Goal: Information Seeking & Learning: Learn about a topic

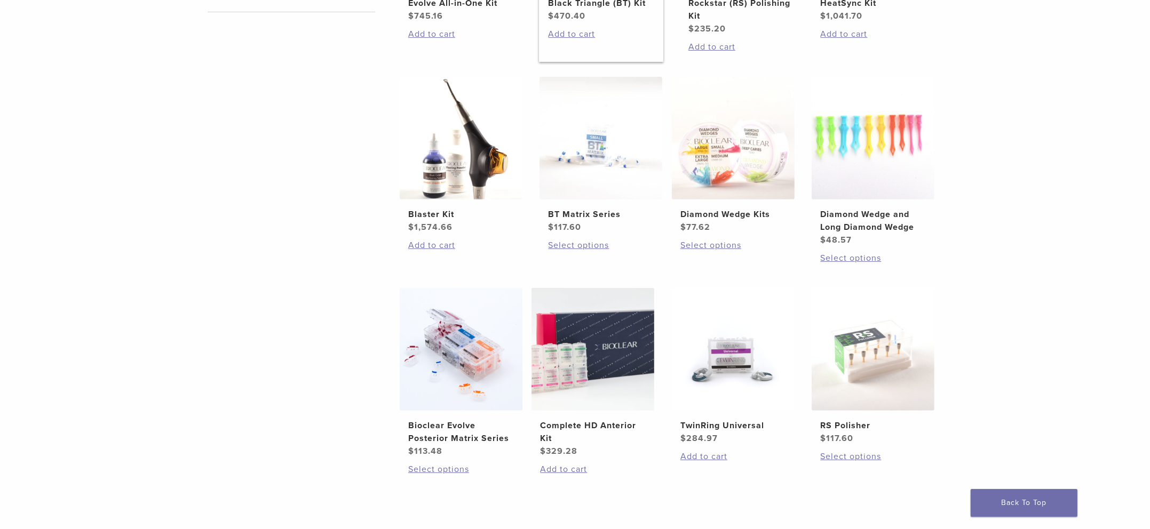
scroll to position [587, 0]
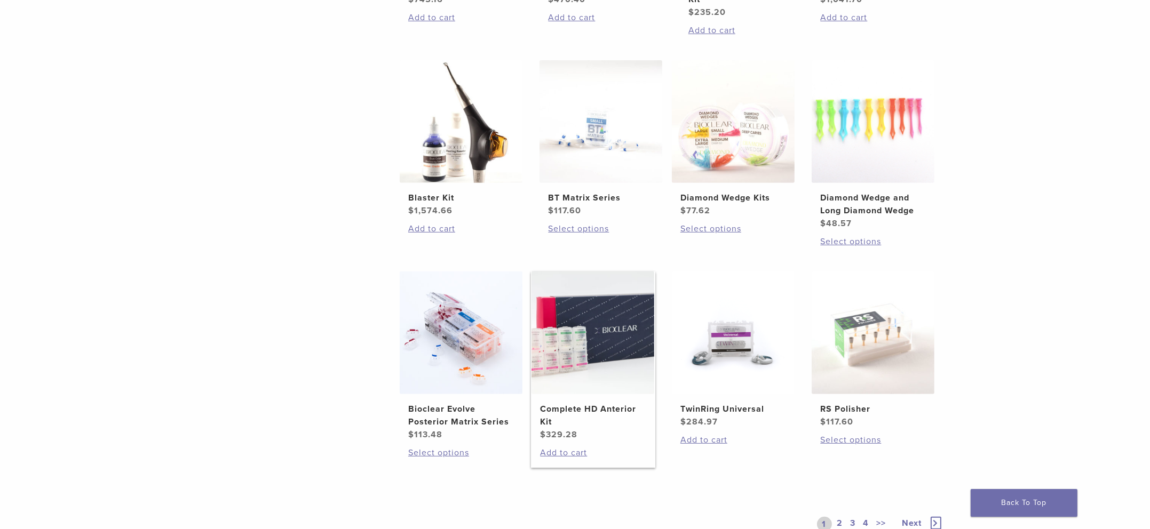
click at [585, 330] on img at bounding box center [592, 333] width 123 height 123
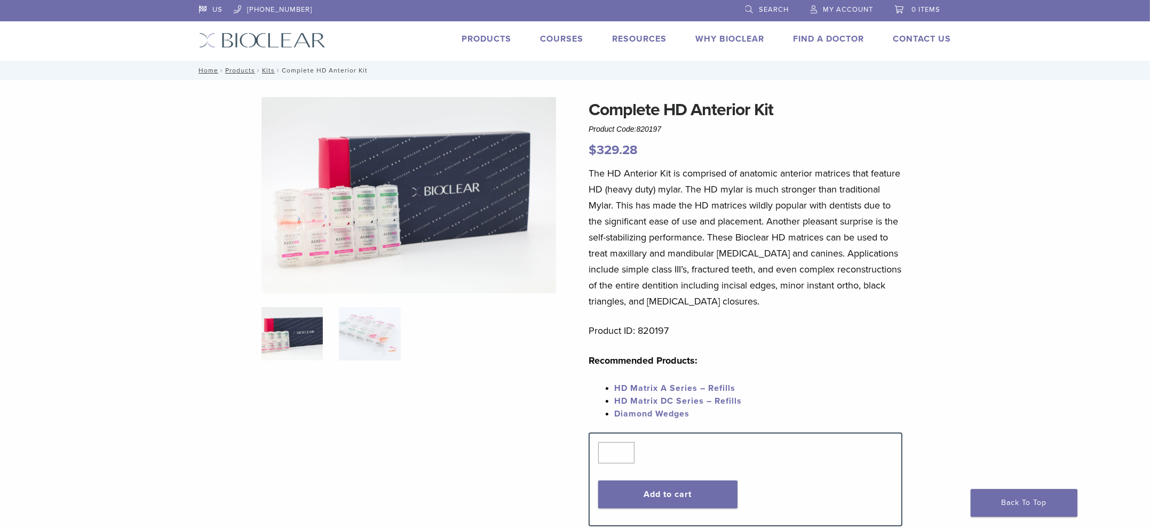
click at [483, 38] on link "Products" at bounding box center [487, 39] width 50 height 11
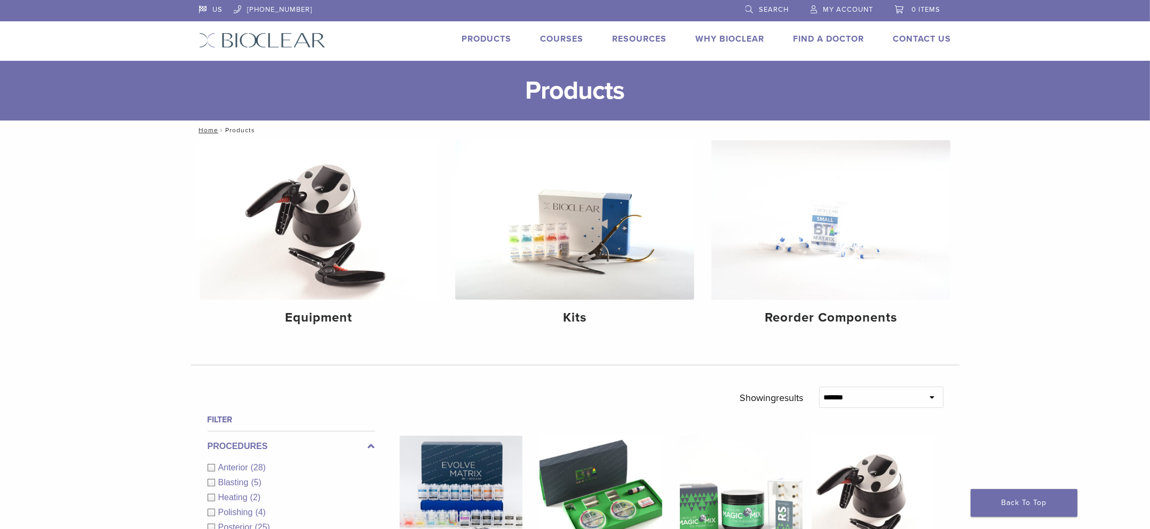
click at [828, 41] on link "Find A Doctor" at bounding box center [828, 39] width 71 height 11
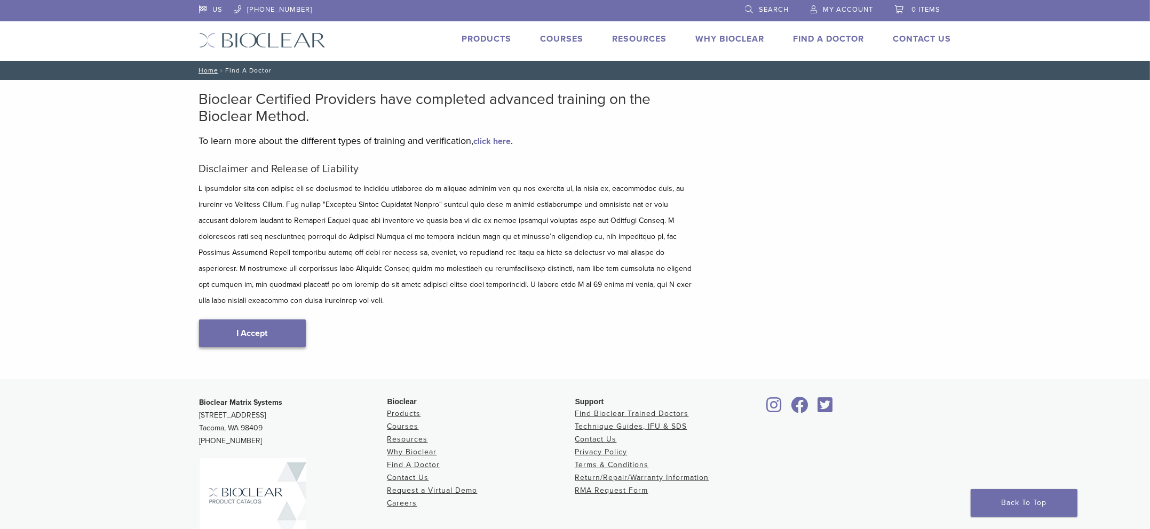
click at [251, 320] on link "I Accept" at bounding box center [252, 334] width 107 height 28
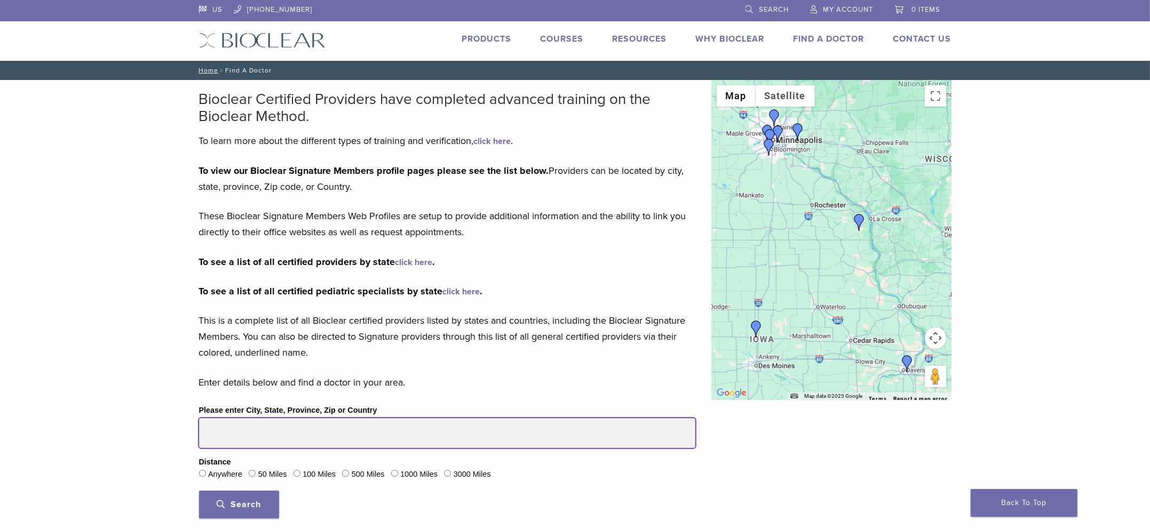
click at [249, 435] on input "Please enter City, State, Province, Zip or Country" at bounding box center [447, 433] width 496 height 30
type input "*****"
click at [199, 491] on button "Search" at bounding box center [239, 505] width 80 height 28
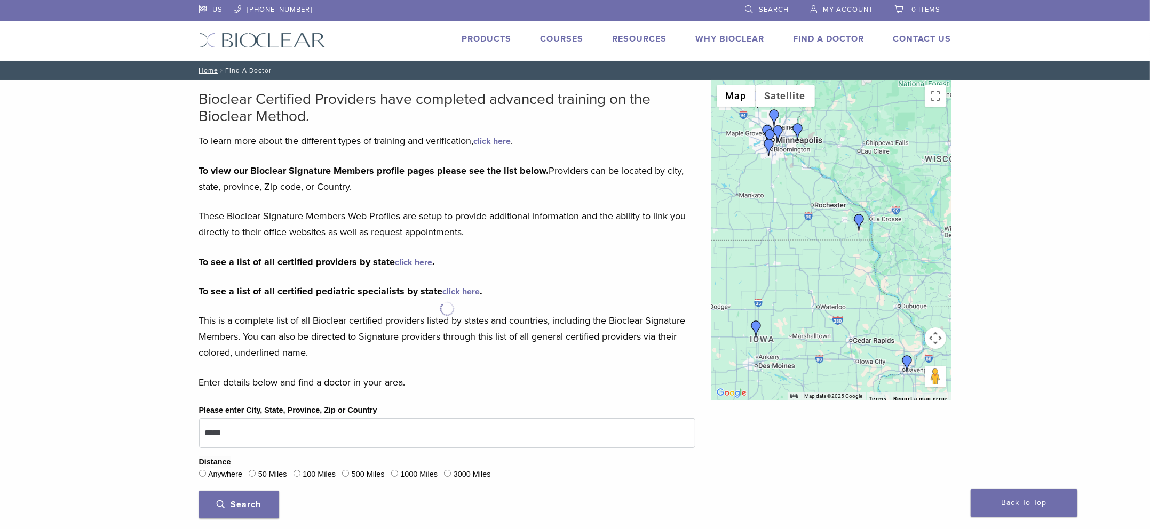
click at [237, 502] on span "Search" at bounding box center [239, 504] width 44 height 11
click at [494, 38] on link "Products" at bounding box center [487, 39] width 50 height 11
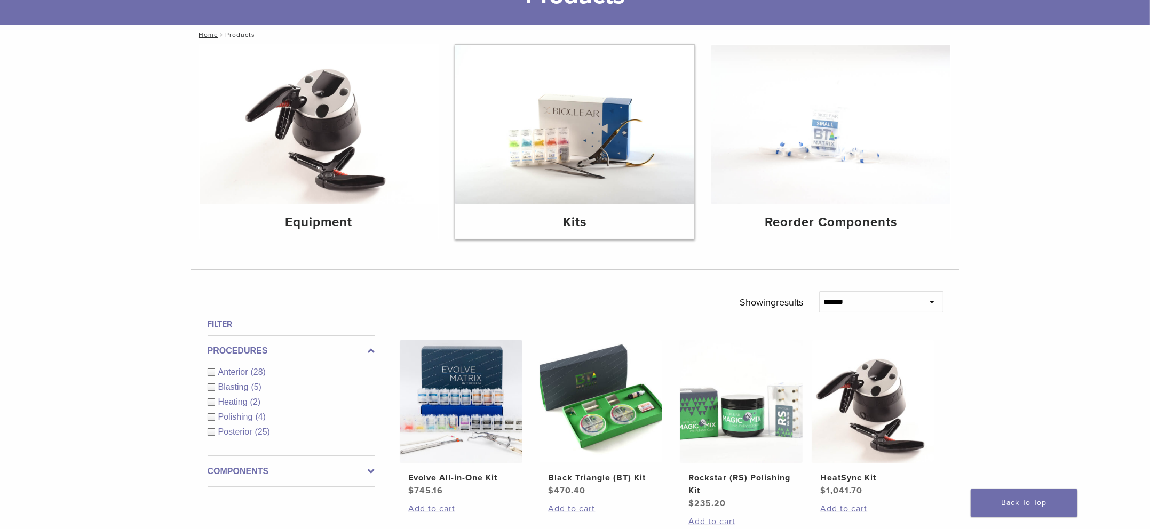
scroll to position [213, 0]
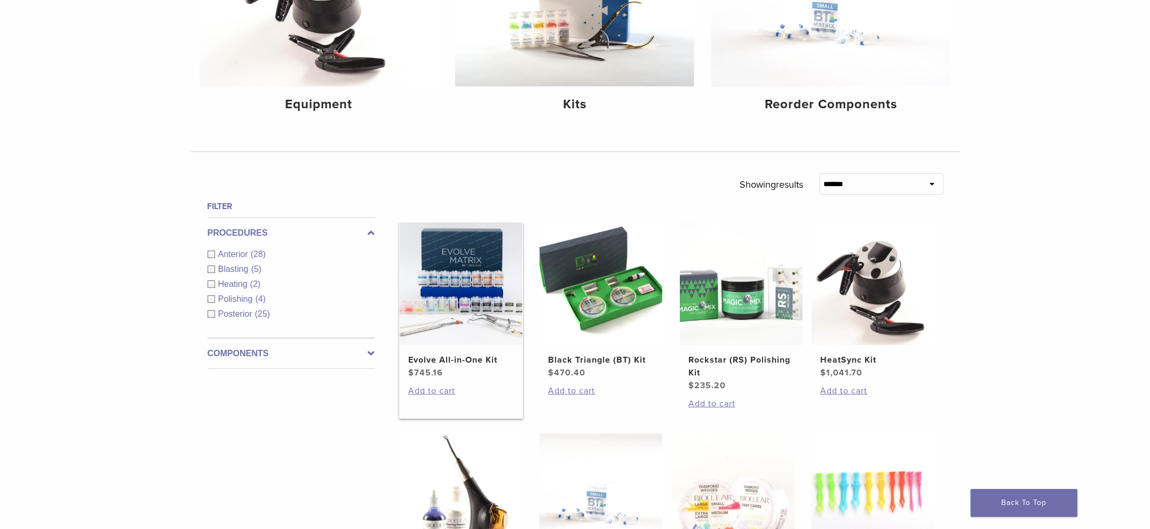
click at [488, 264] on img at bounding box center [461, 283] width 123 height 123
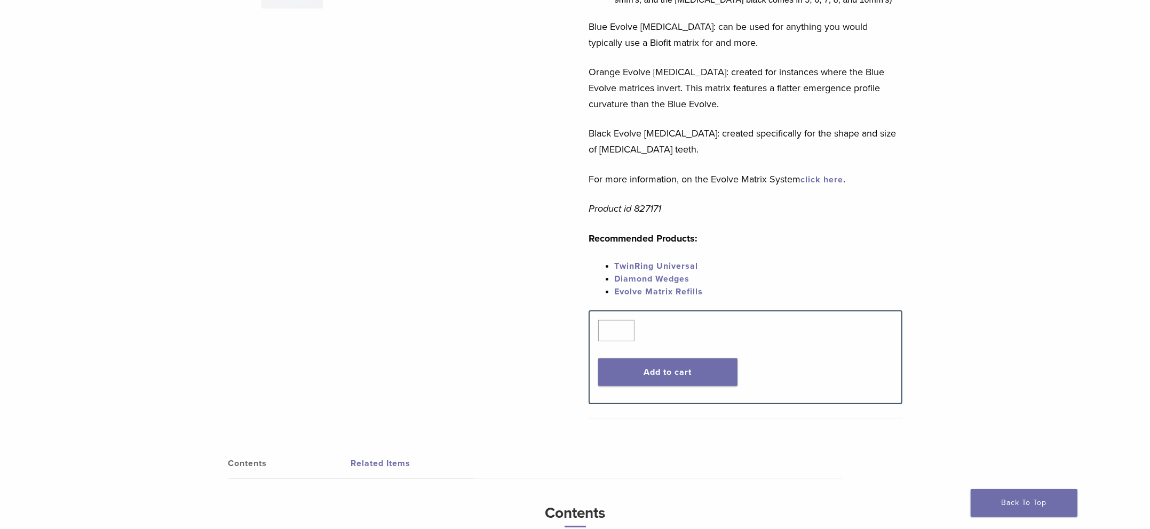
scroll to position [427, 0]
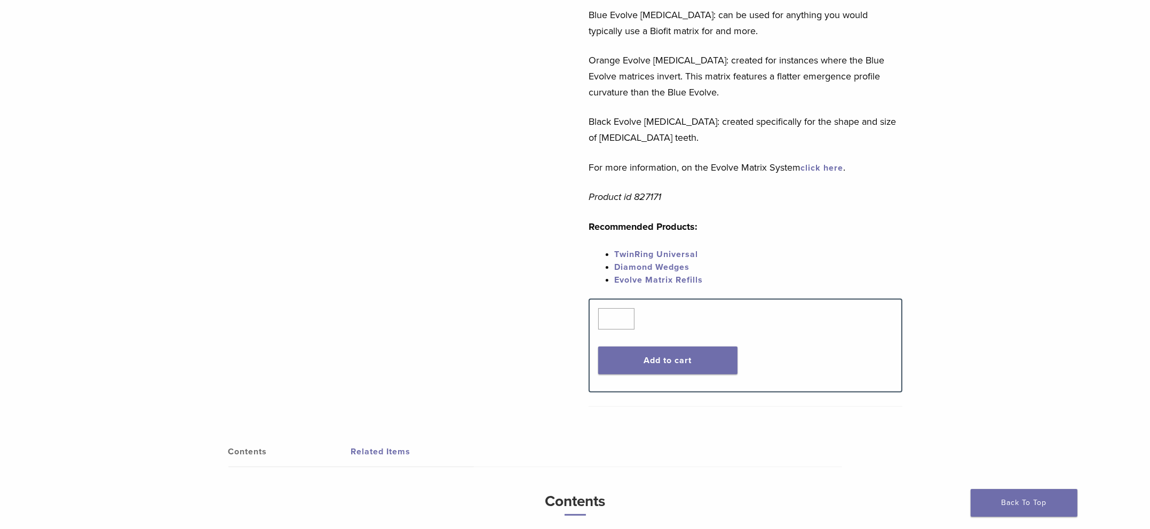
click at [664, 282] on link "Evolve Matrix Refills" at bounding box center [658, 280] width 89 height 11
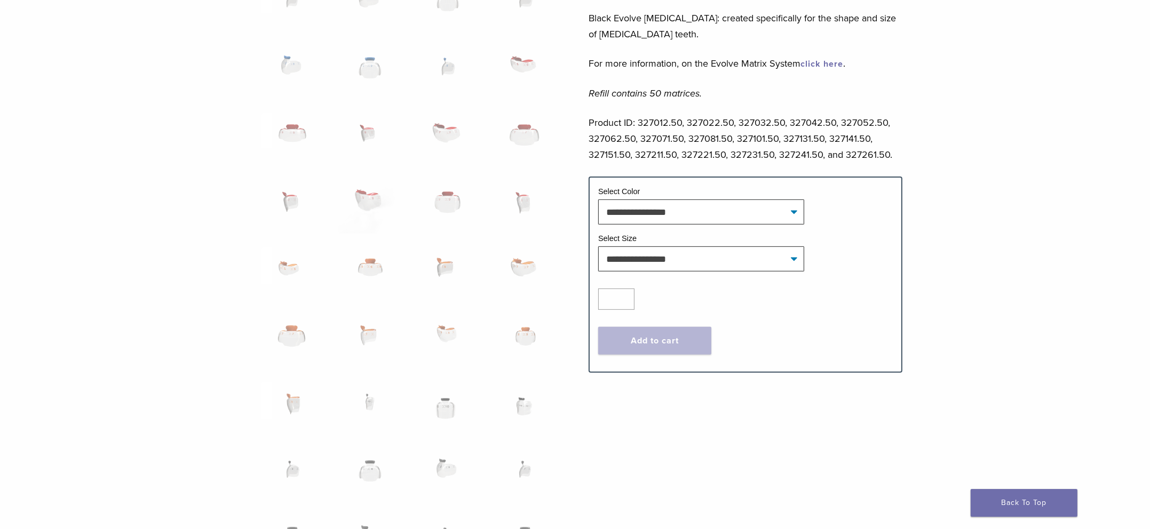
scroll to position [640, 0]
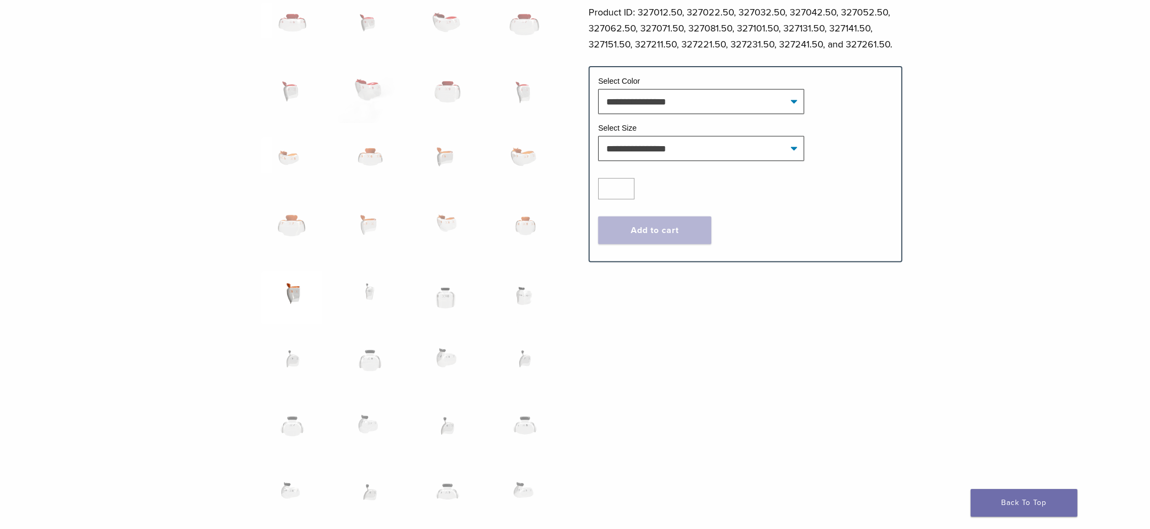
click at [288, 292] on img at bounding box center [291, 298] width 61 height 53
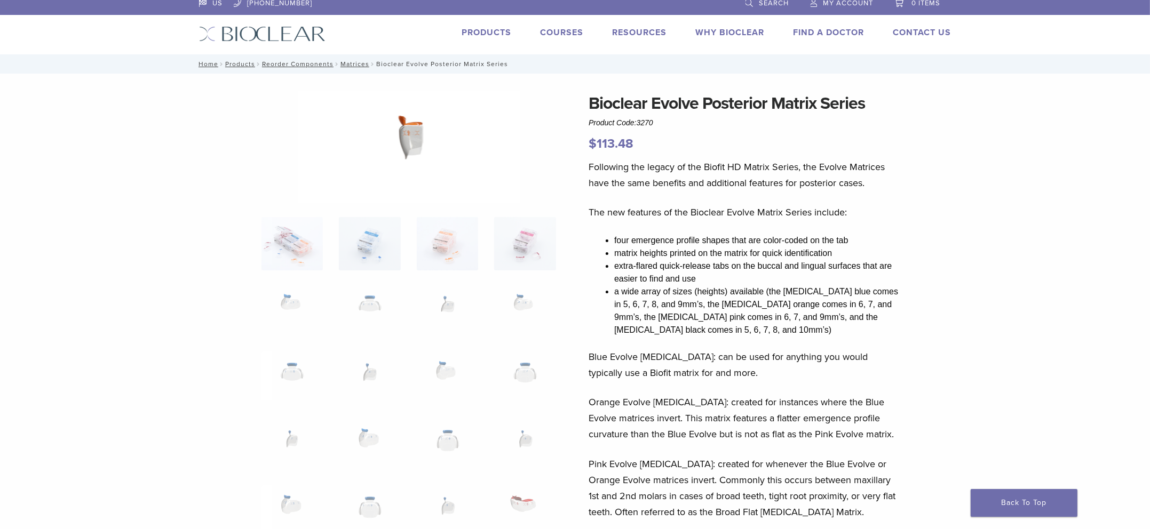
scroll to position [0, 0]
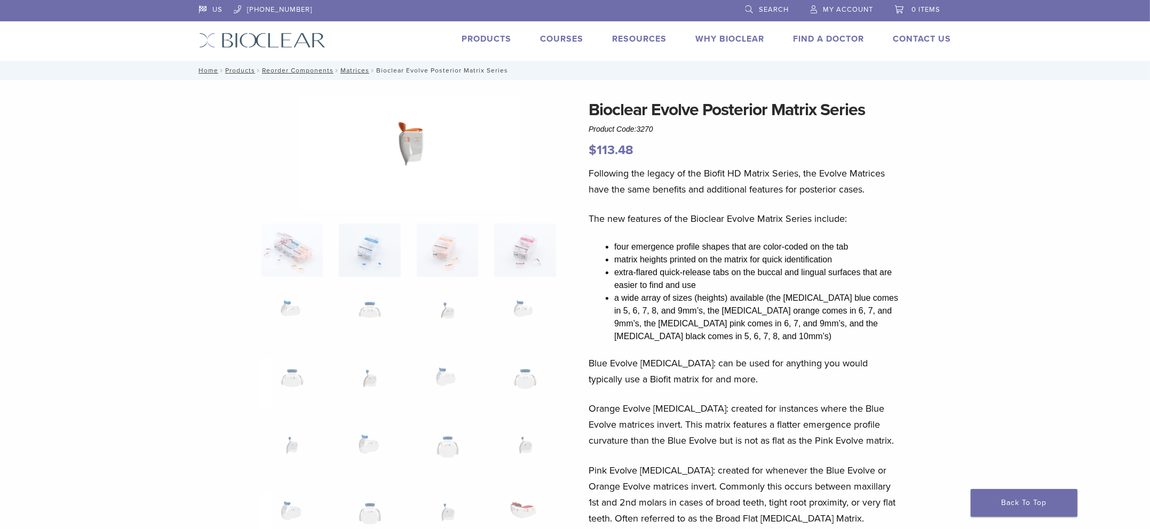
click at [493, 36] on link "Products" at bounding box center [487, 39] width 50 height 11
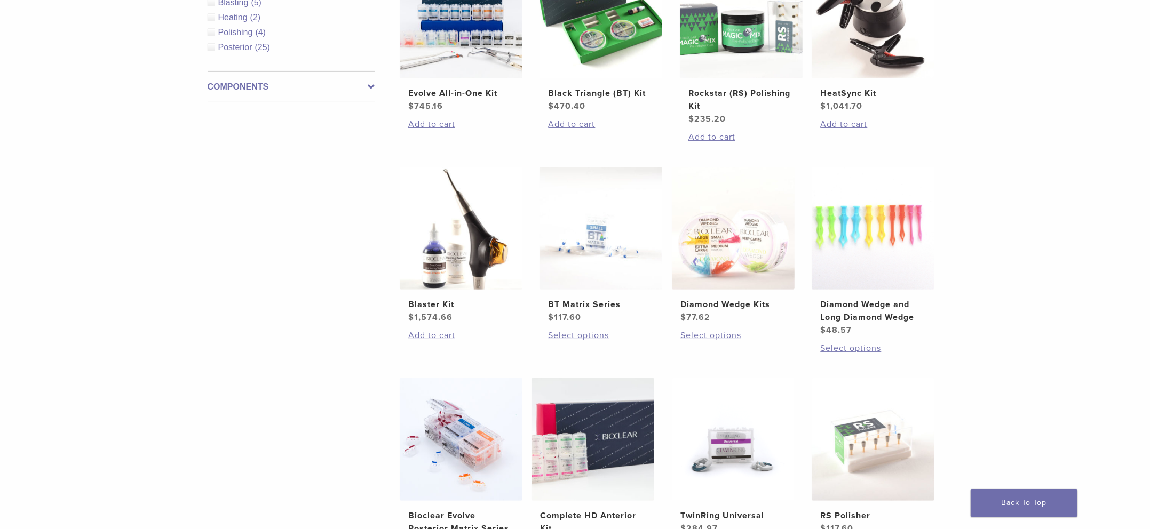
scroll to position [427, 0]
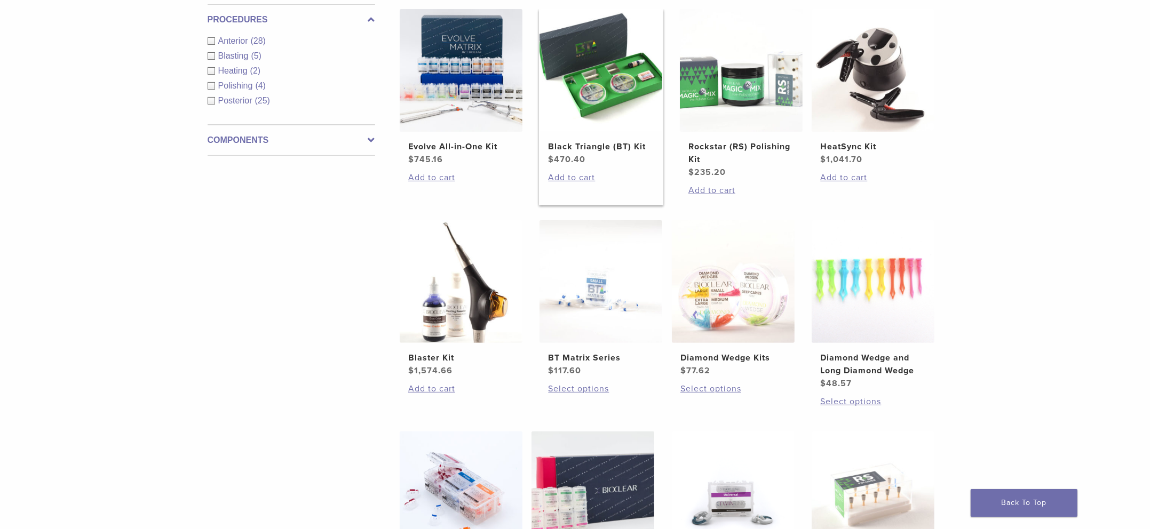
click at [611, 90] on img at bounding box center [600, 70] width 123 height 123
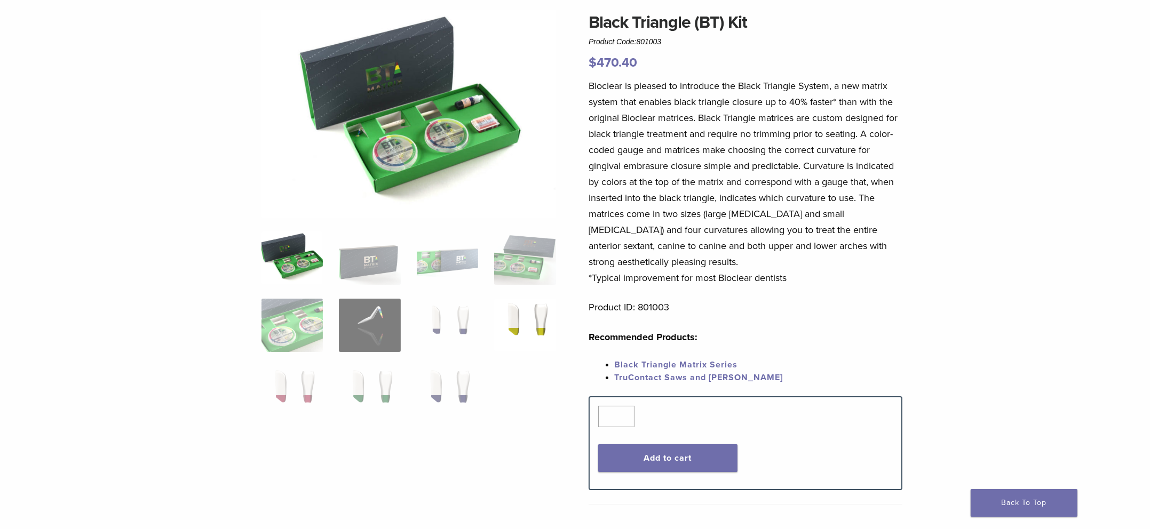
scroll to position [107, 0]
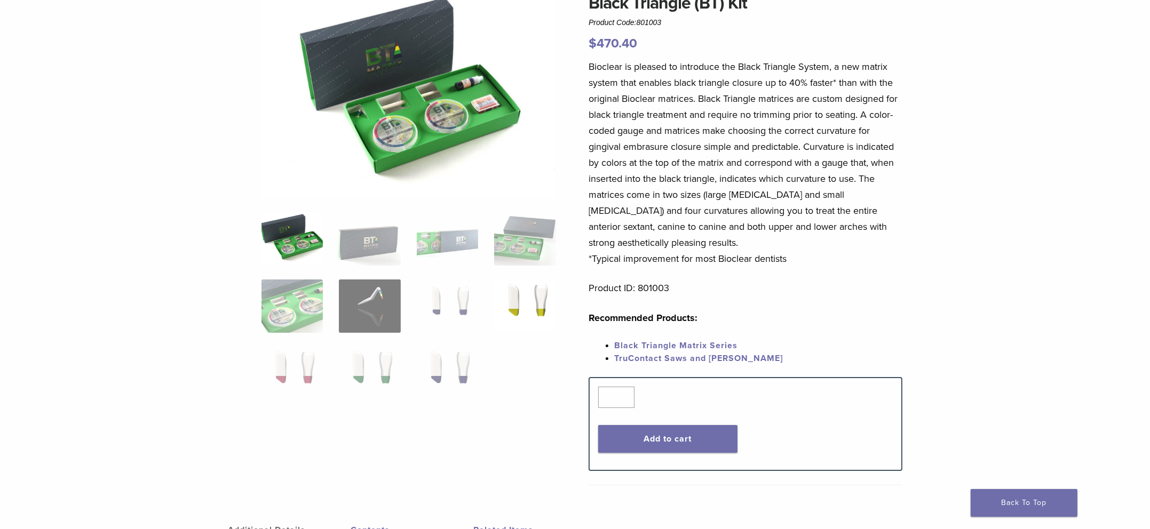
click at [527, 306] on img at bounding box center [524, 306] width 61 height 53
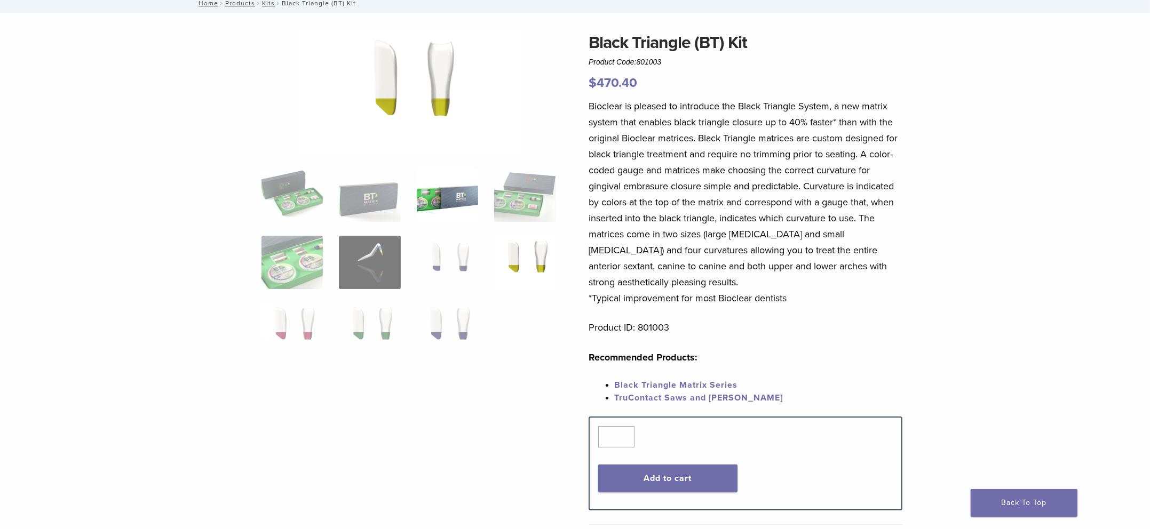
scroll to position [53, 0]
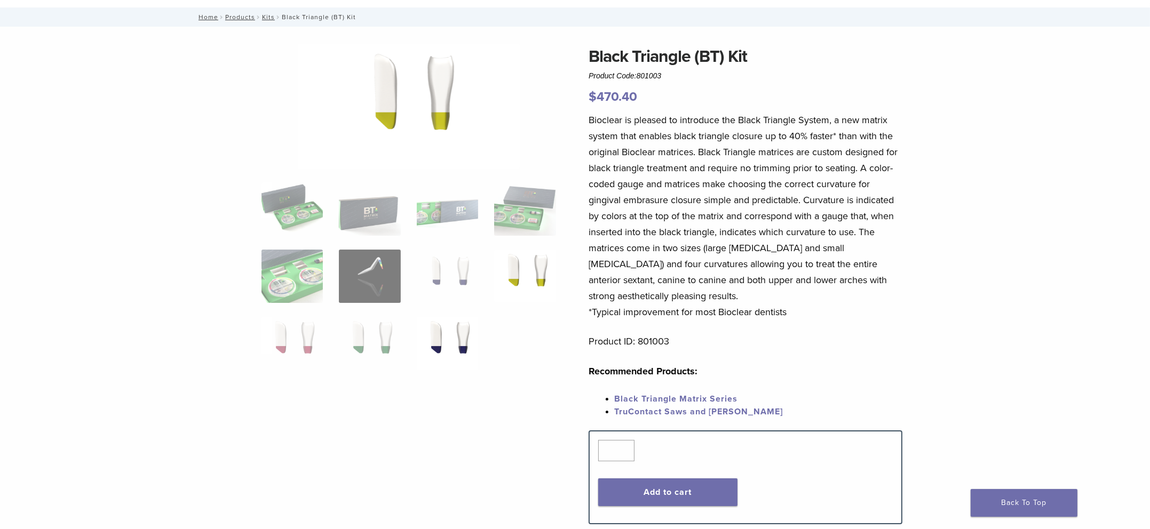
click at [459, 330] on img at bounding box center [447, 343] width 61 height 53
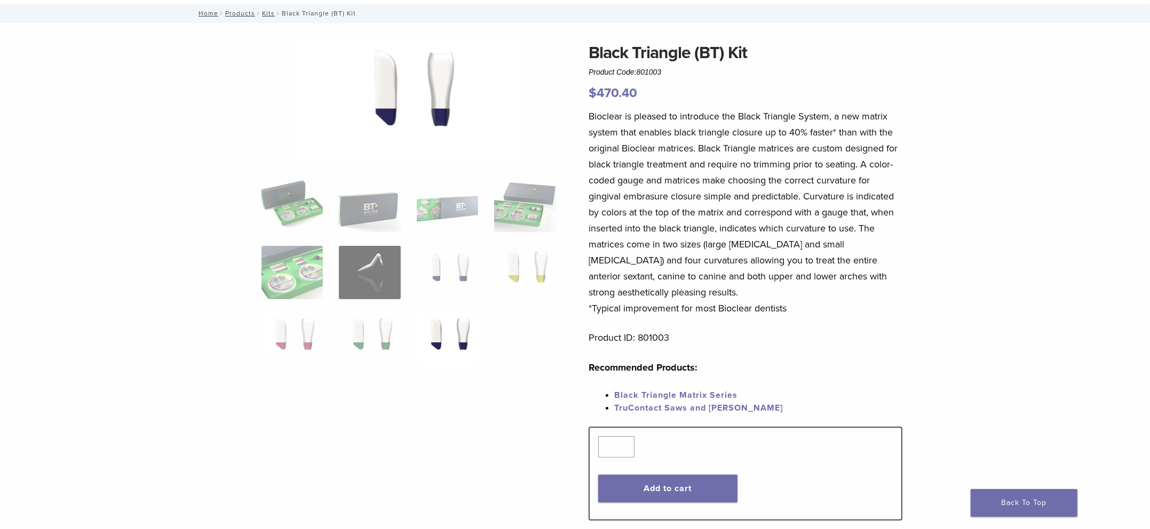
scroll to position [0, 0]
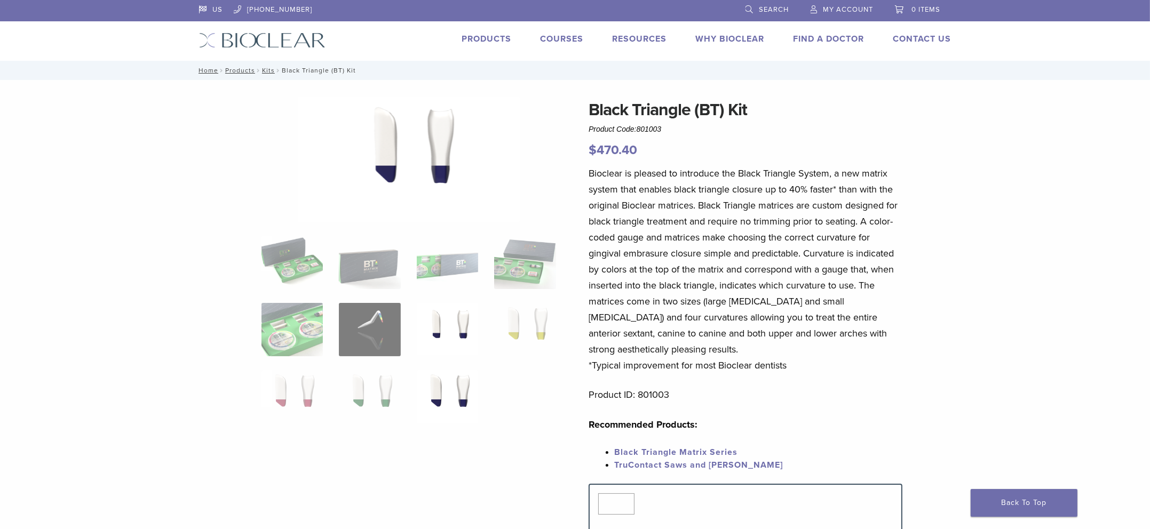
click at [463, 328] on img at bounding box center [447, 329] width 61 height 53
click at [521, 277] on img at bounding box center [524, 262] width 61 height 53
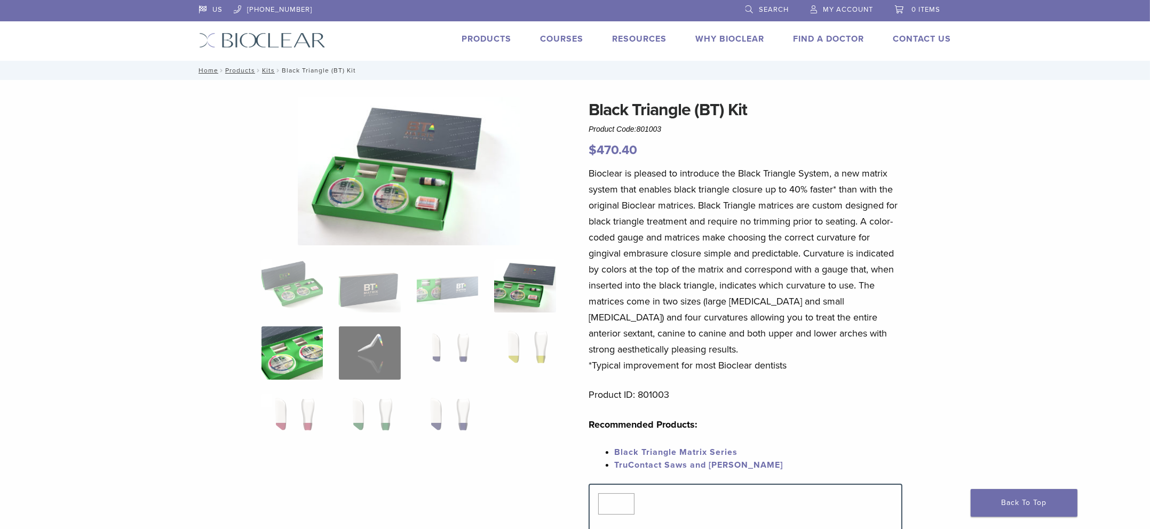
click at [306, 356] on img at bounding box center [291, 353] width 61 height 53
